Goal: Information Seeking & Learning: Learn about a topic

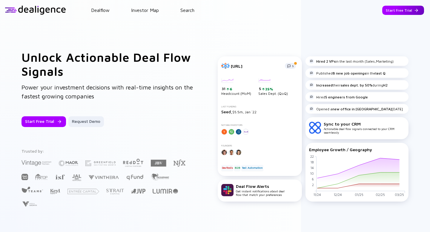
click at [403, 11] on div "Start Free Trial" at bounding box center [403, 10] width 42 height 9
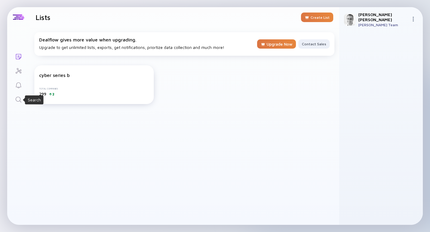
click at [18, 99] on icon "Search" at bounding box center [18, 99] width 7 height 7
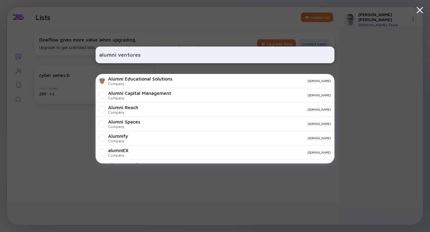
type input "alumni ventures"
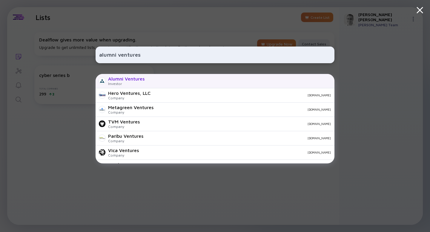
click at [114, 85] on div "Investor" at bounding box center [126, 84] width 36 height 4
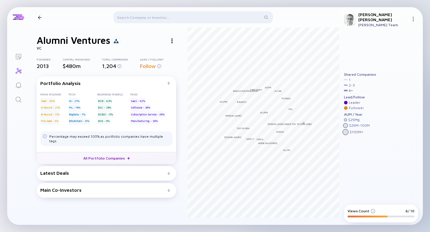
click at [116, 152] on link "All Portfolio Companies" at bounding box center [106, 158] width 139 height 12
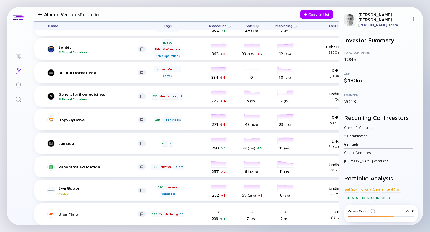
scroll to position [333, 0]
